Goal: Ask a question

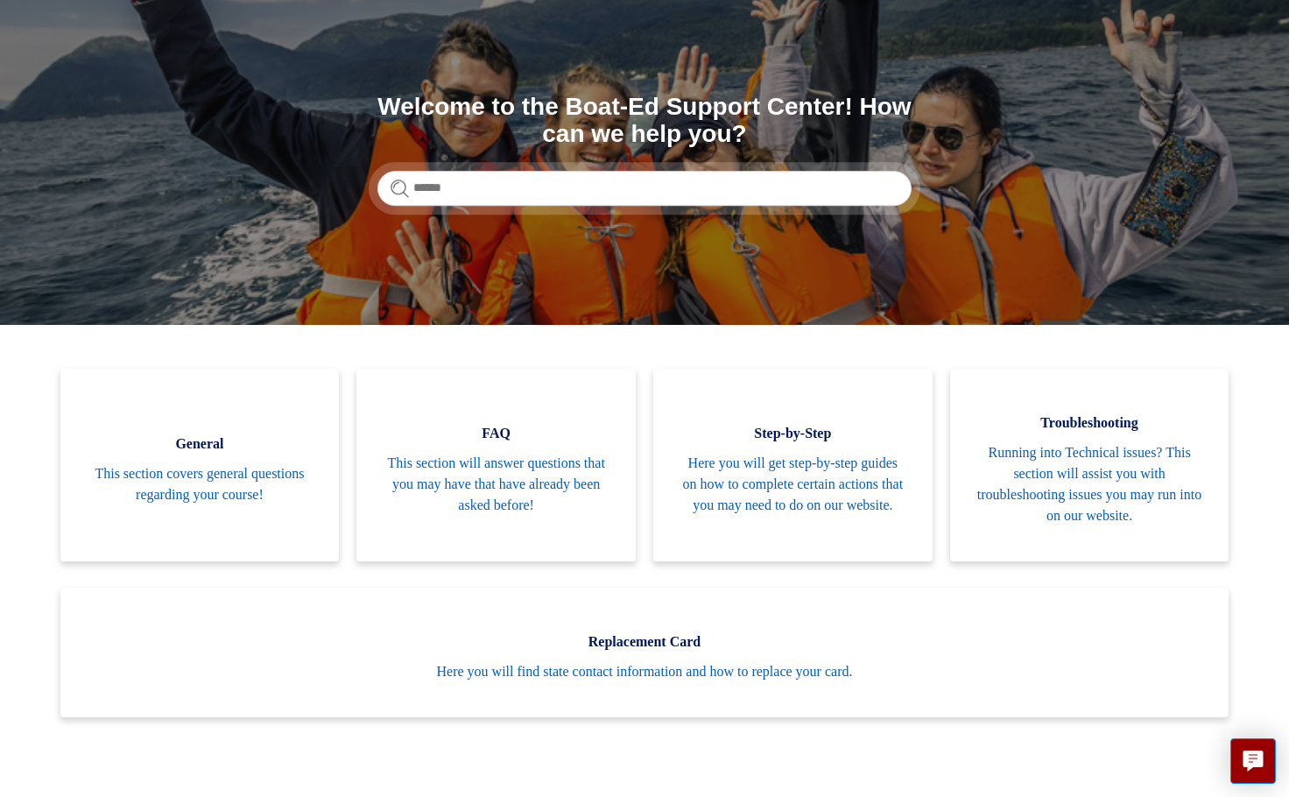
scroll to position [175, 0]
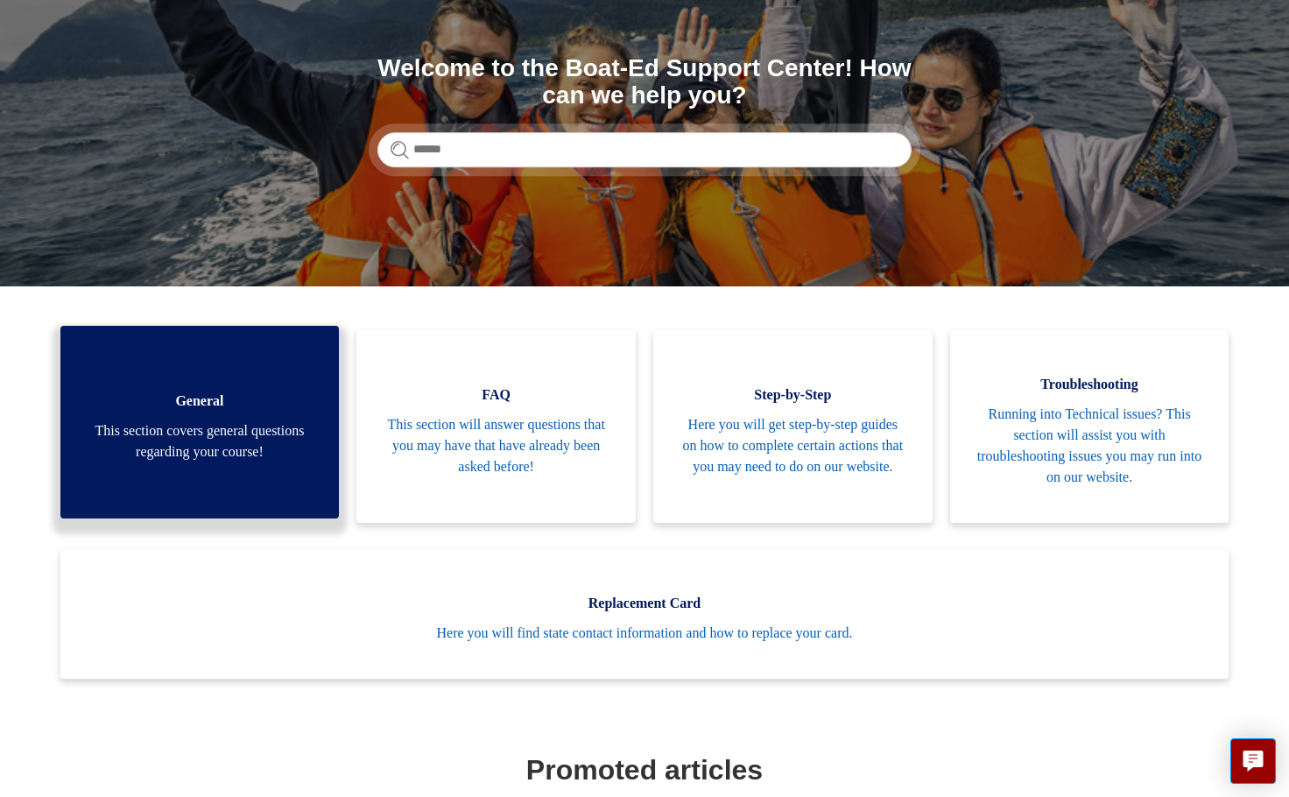
click at [285, 462] on link "General This section covers general questions regarding your course!" at bounding box center [199, 422] width 279 height 193
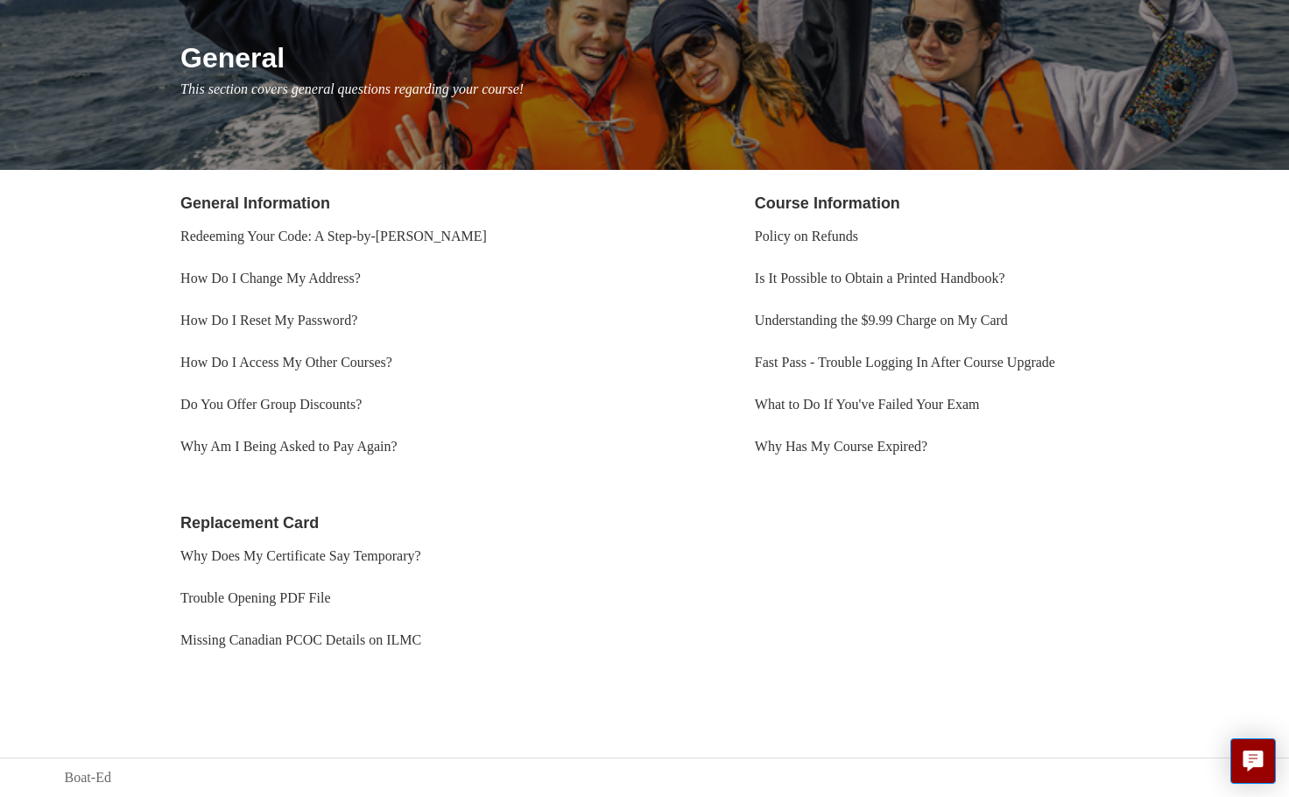
scroll to position [105, 0]
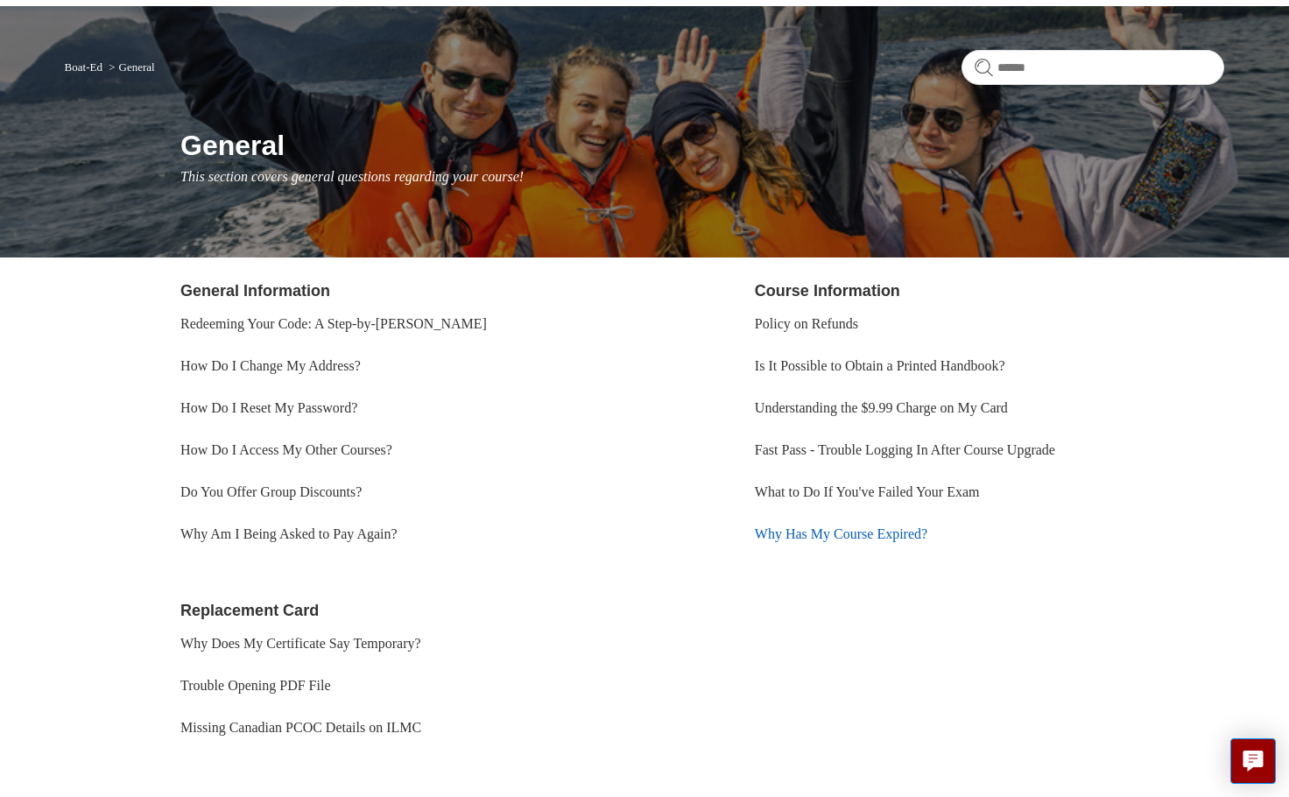
click at [865, 533] on link "Why Has My Course Expired?" at bounding box center [841, 533] width 172 height 15
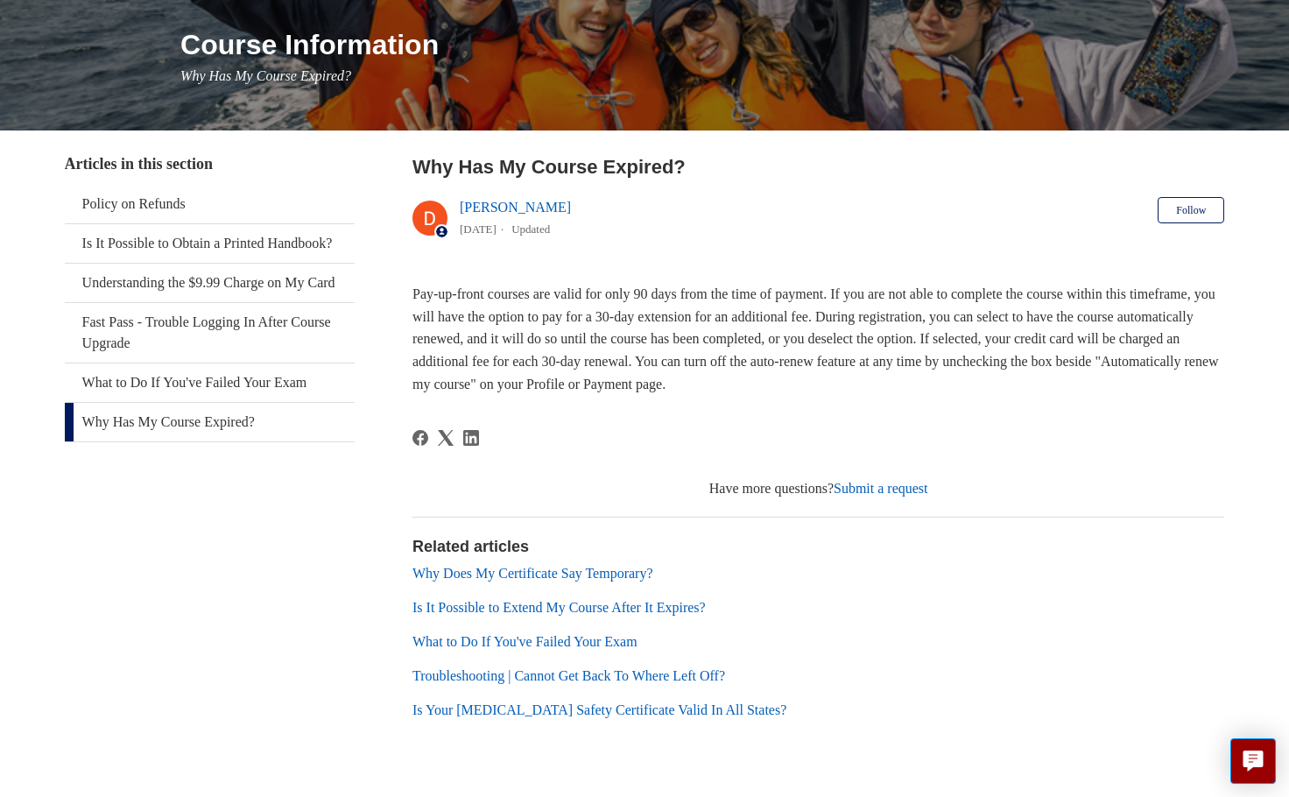
scroll to position [165, 0]
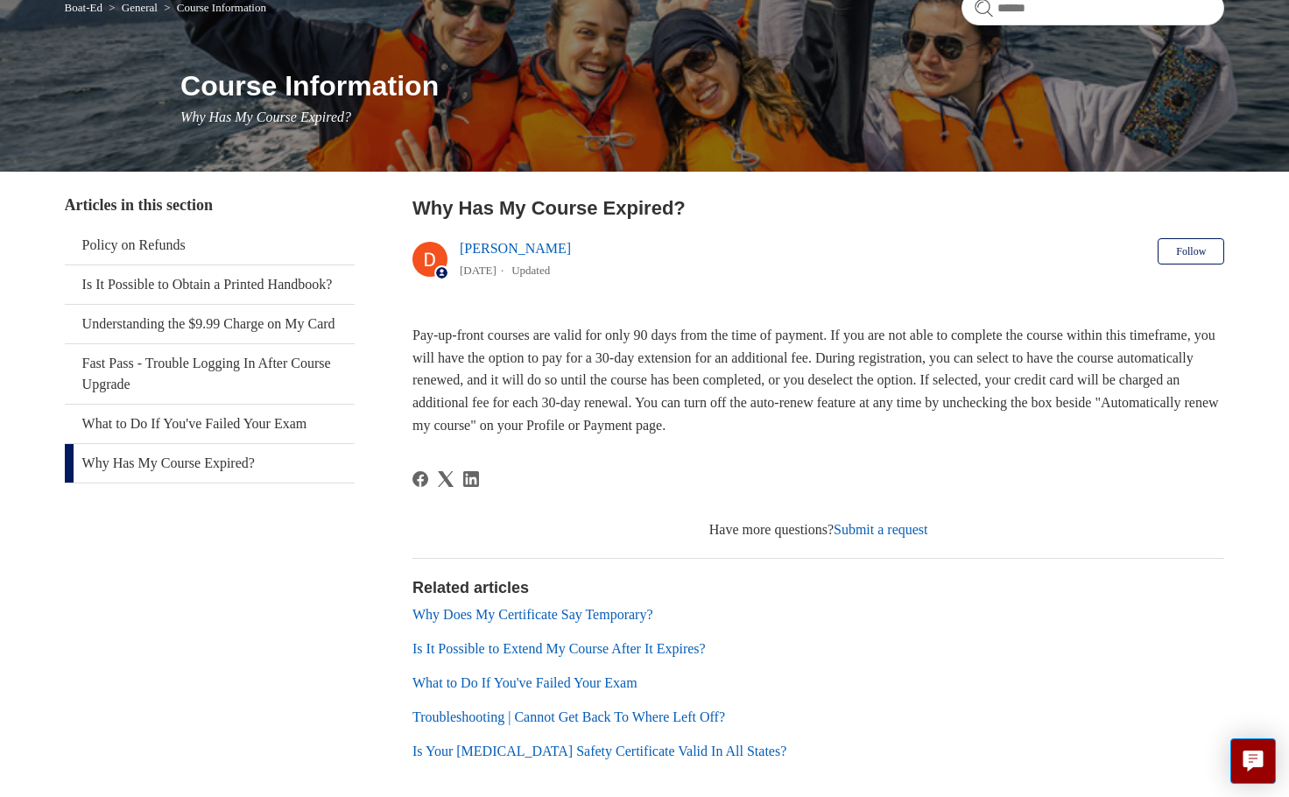
click at [566, 717] on link "Troubleshooting | Cannot Get Back To Where Left Off?" at bounding box center [568, 716] width 313 height 15
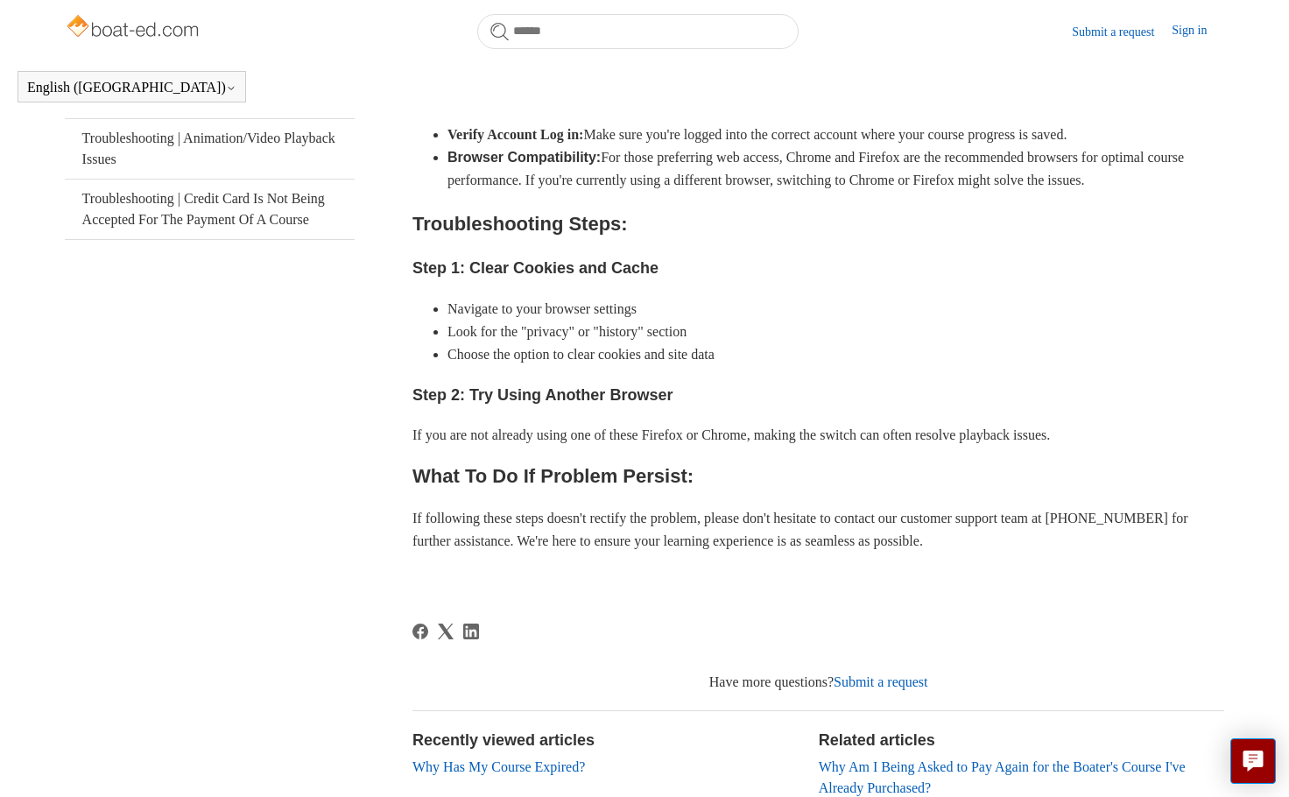
scroll to position [564, 0]
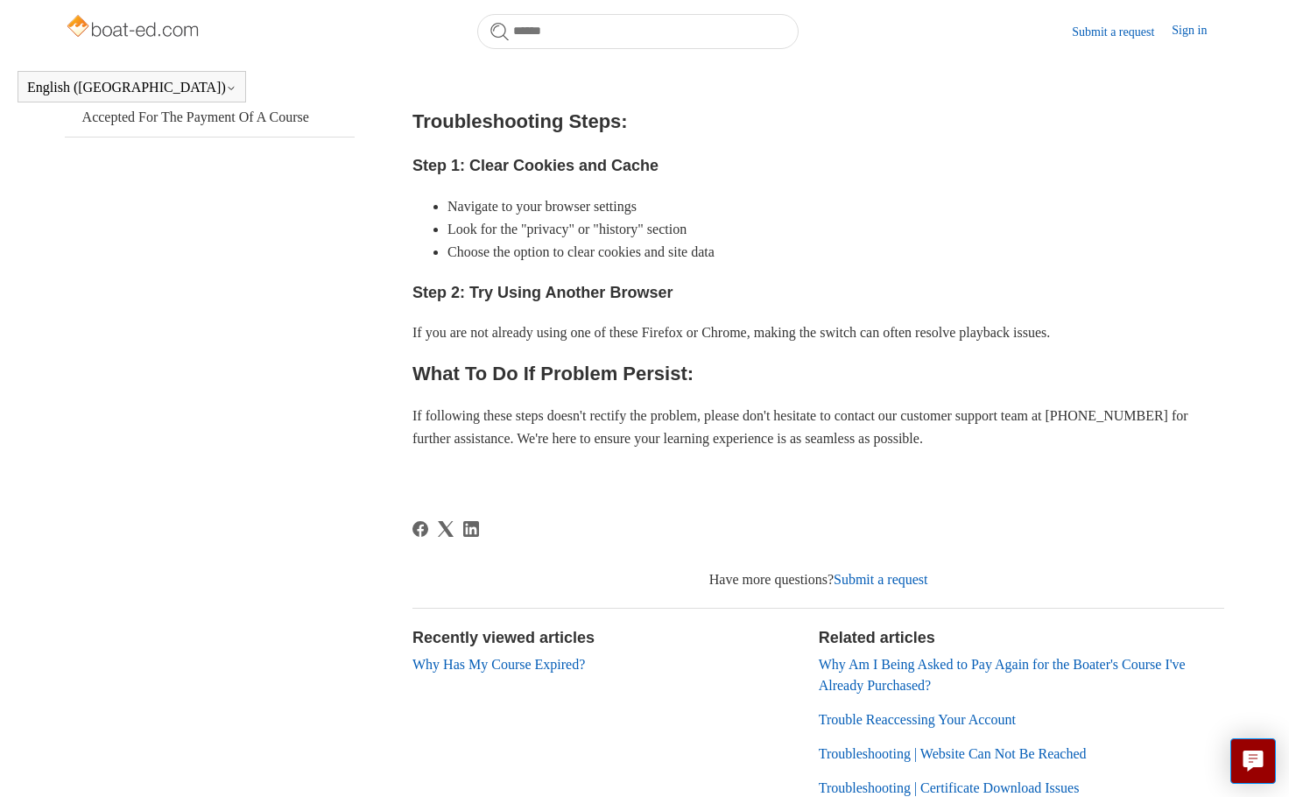
click at [861, 577] on link "Submit a request" at bounding box center [880, 579] width 95 height 15
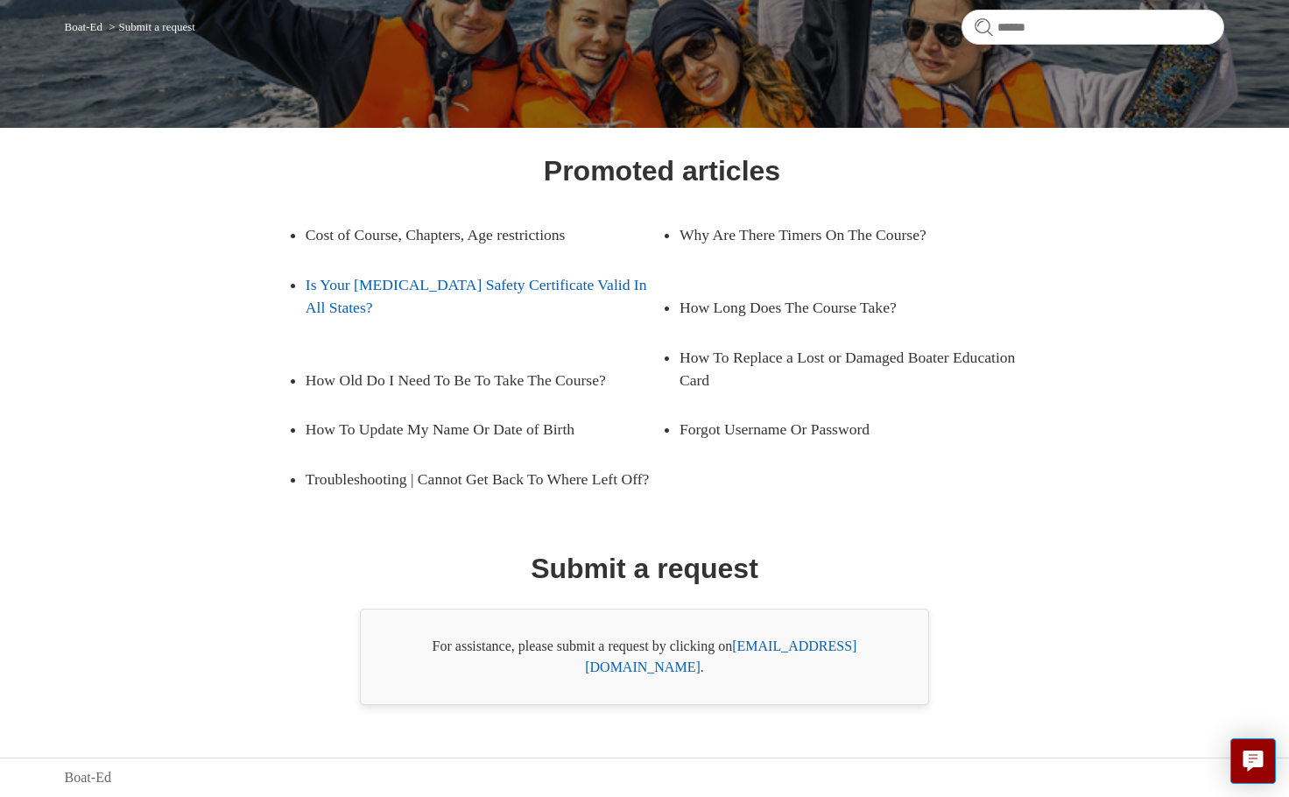
scroll to position [147, 0]
click at [774, 667] on link "support@boat-ed.com" at bounding box center [720, 656] width 271 height 36
click at [782, 666] on link "support@boat-ed.com" at bounding box center [720, 656] width 271 height 36
